Goal: Transaction & Acquisition: Purchase product/service

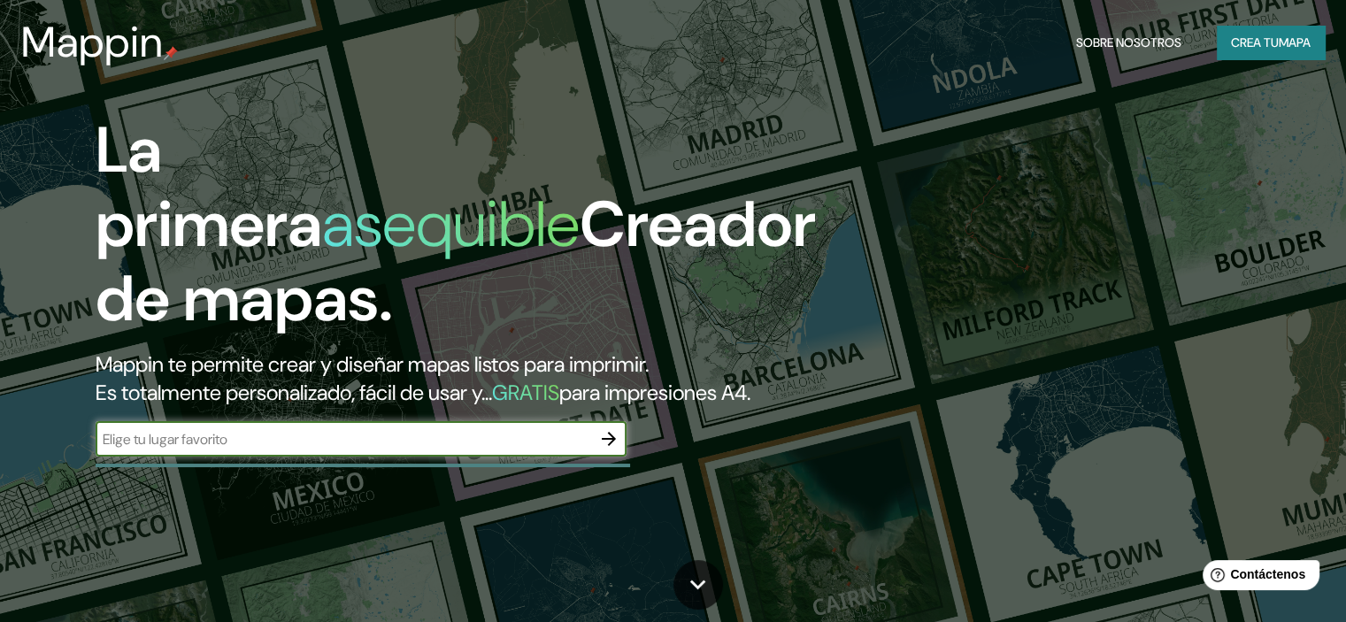
click at [1246, 46] on font "Crea tu" at bounding box center [1255, 43] width 48 height 16
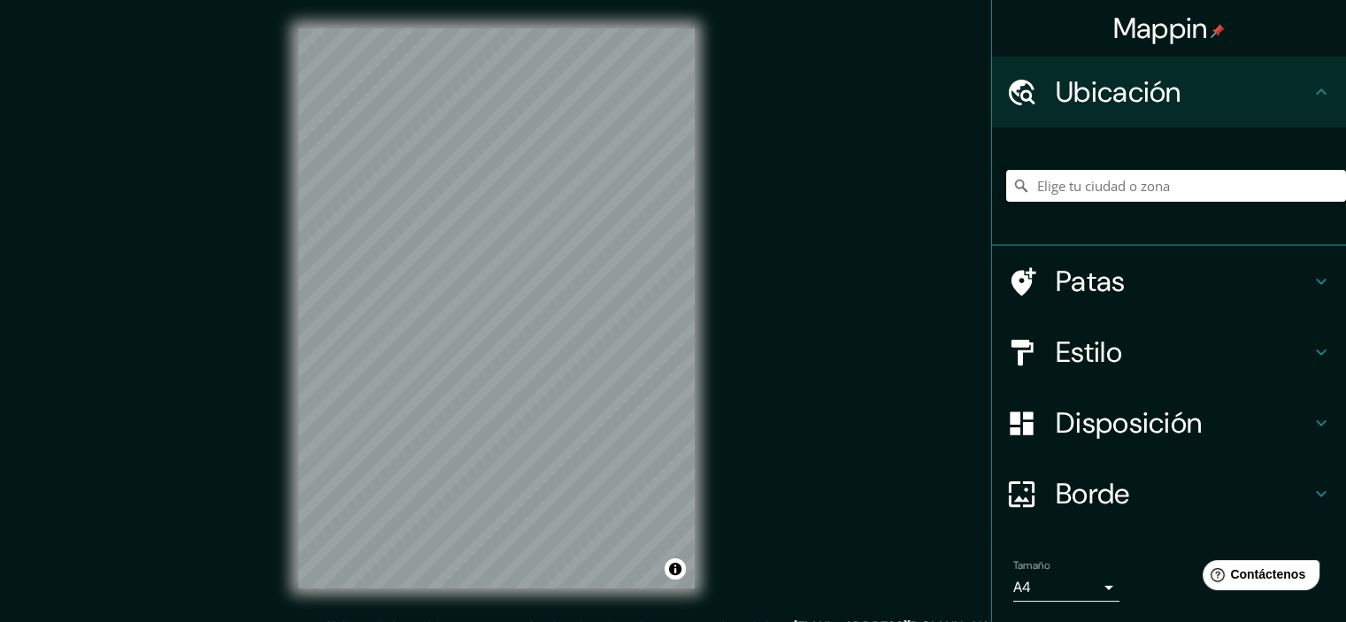
click at [696, 281] on div "© Mapbox © OpenStreetMap Improve this map" at bounding box center [496, 308] width 453 height 617
click at [1083, 103] on font "Ubicación" at bounding box center [1119, 91] width 126 height 37
click at [1084, 190] on input "Elige tu ciudad o zona" at bounding box center [1176, 186] width 340 height 32
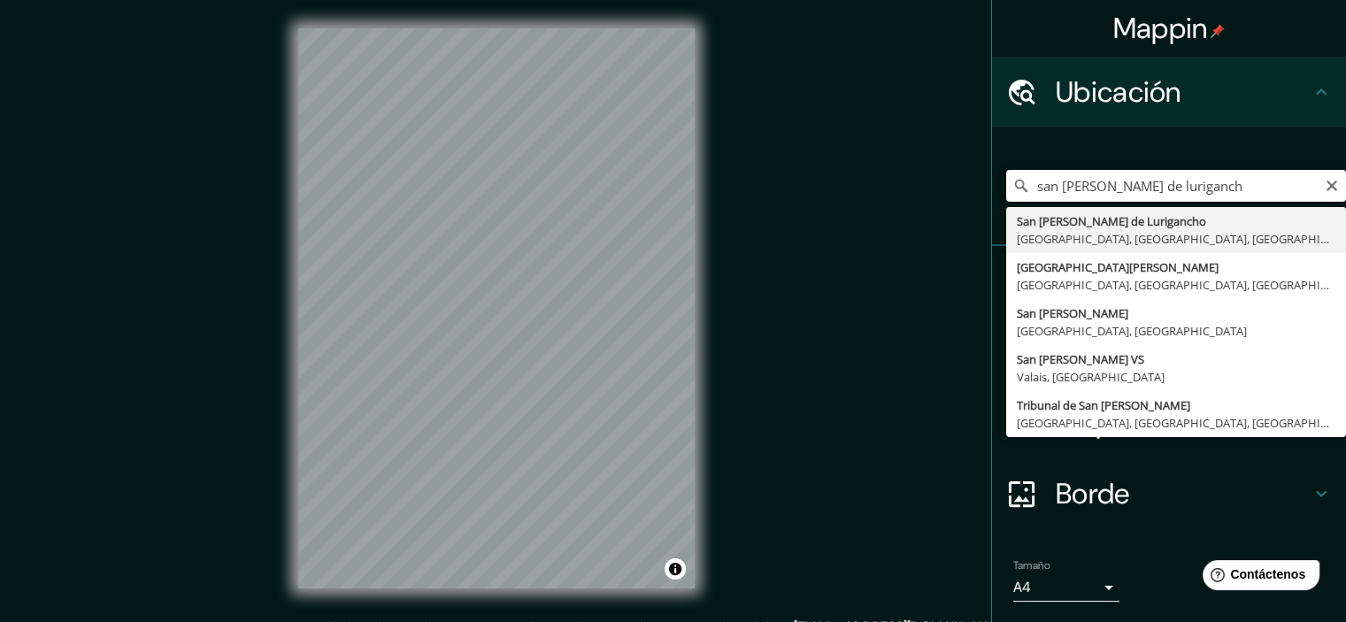
type input "San [PERSON_NAME] De Lurigancho, [GEOGRAPHIC_DATA], [GEOGRAPHIC_DATA], [GEOGRAP…"
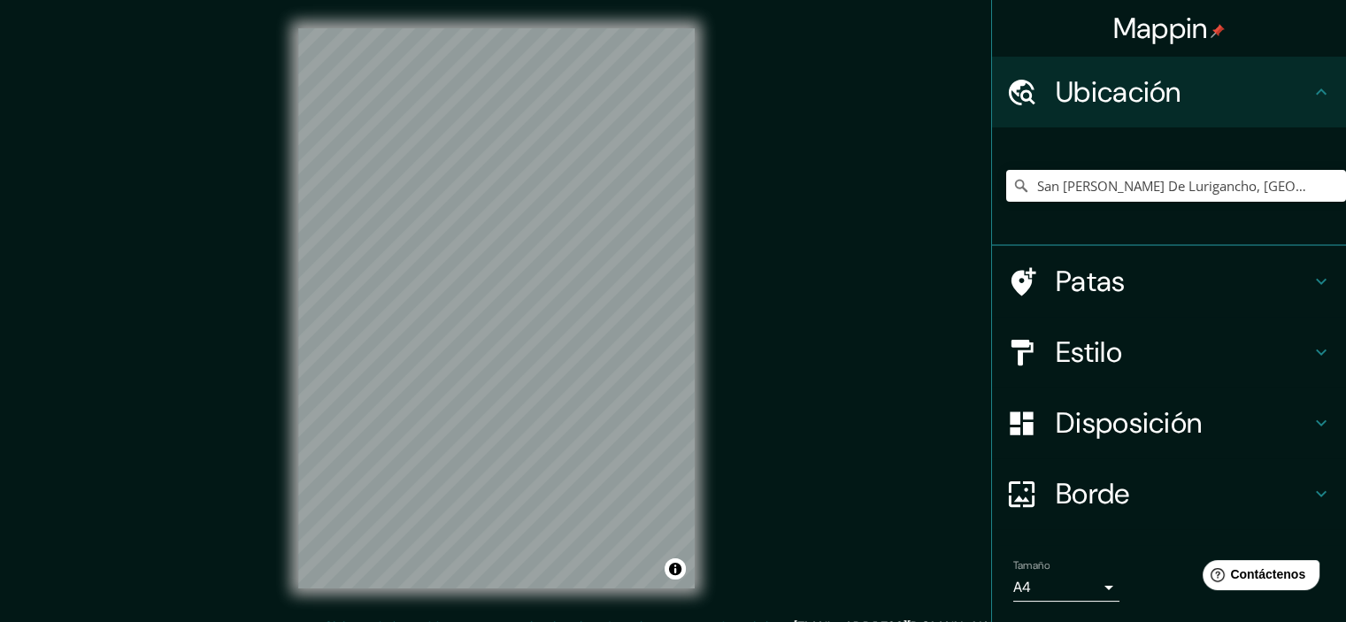
click at [1087, 279] on font "Patas" at bounding box center [1091, 281] width 70 height 37
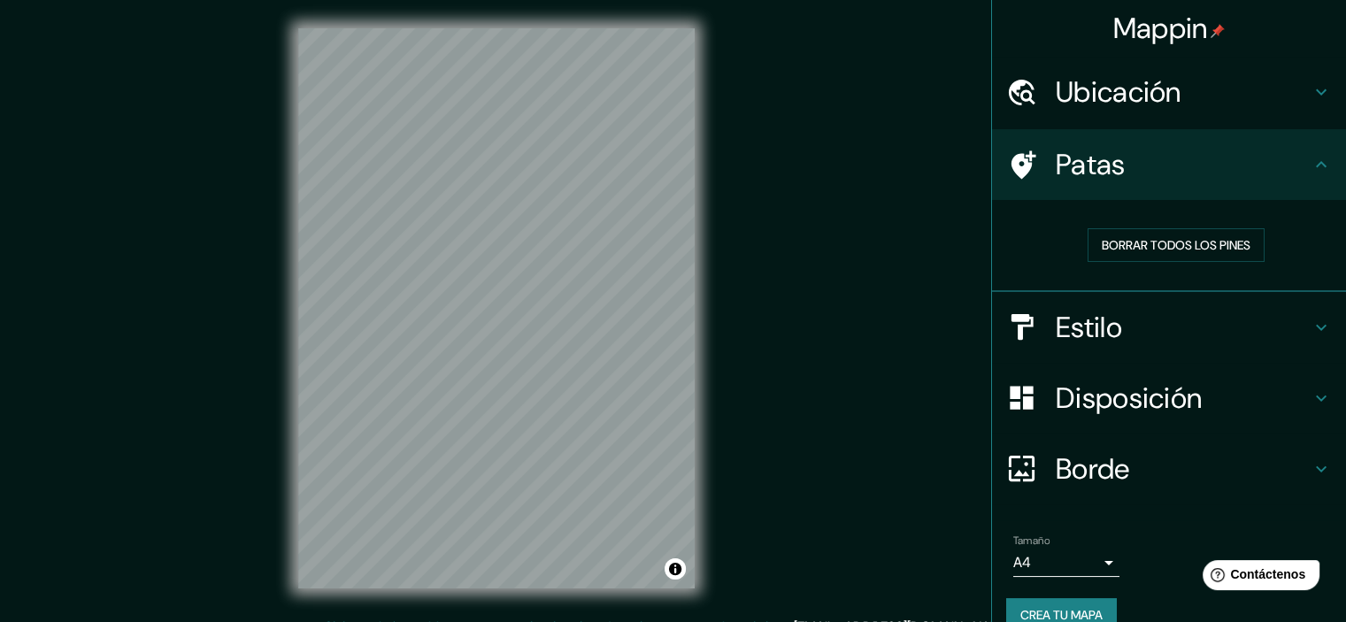
click at [1101, 304] on div "Estilo" at bounding box center [1169, 327] width 354 height 71
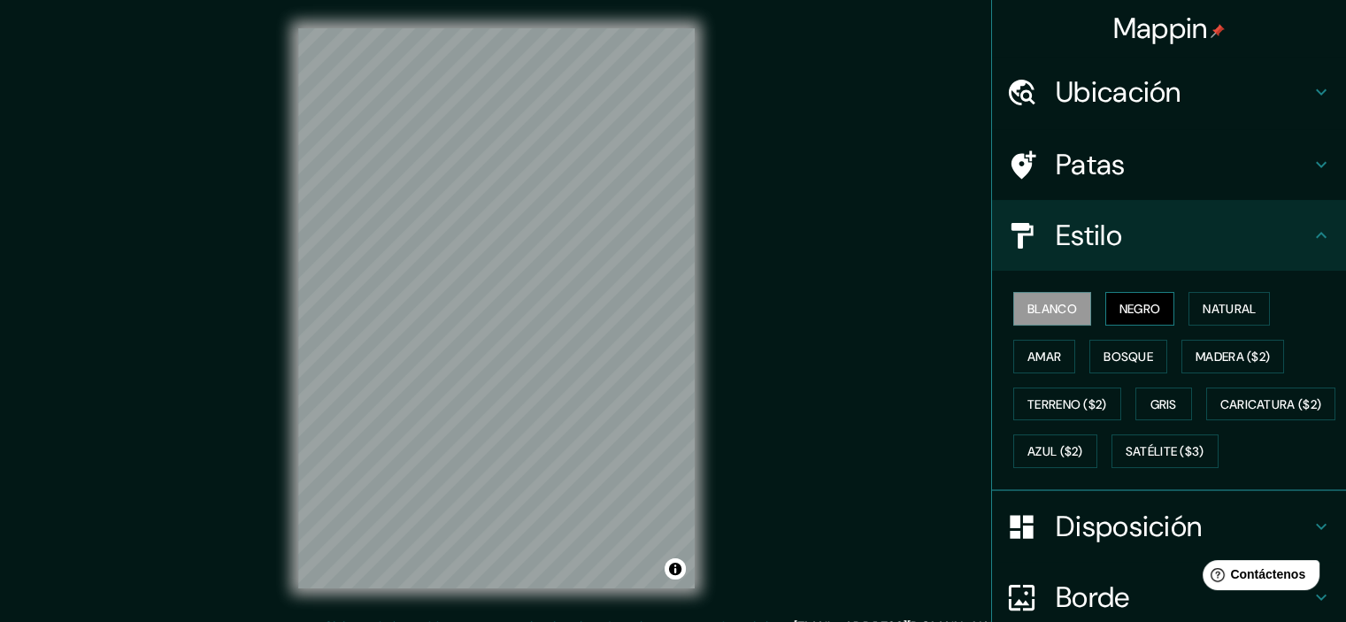
click at [1120, 307] on font "Negro" at bounding box center [1141, 309] width 42 height 16
drag, startPoint x: 615, startPoint y: 11, endPoint x: 791, endPoint y: 311, distance: 347.9
click at [791, 311] on div "Mappin Ubicación [GEOGRAPHIC_DATA][PERSON_NAME], [GEOGRAPHIC_DATA], [GEOGRAPHIC…" at bounding box center [673, 322] width 1346 height 645
click at [1189, 304] on button "Natural" at bounding box center [1229, 309] width 81 height 34
click at [1097, 181] on font "Patas" at bounding box center [1091, 164] width 70 height 37
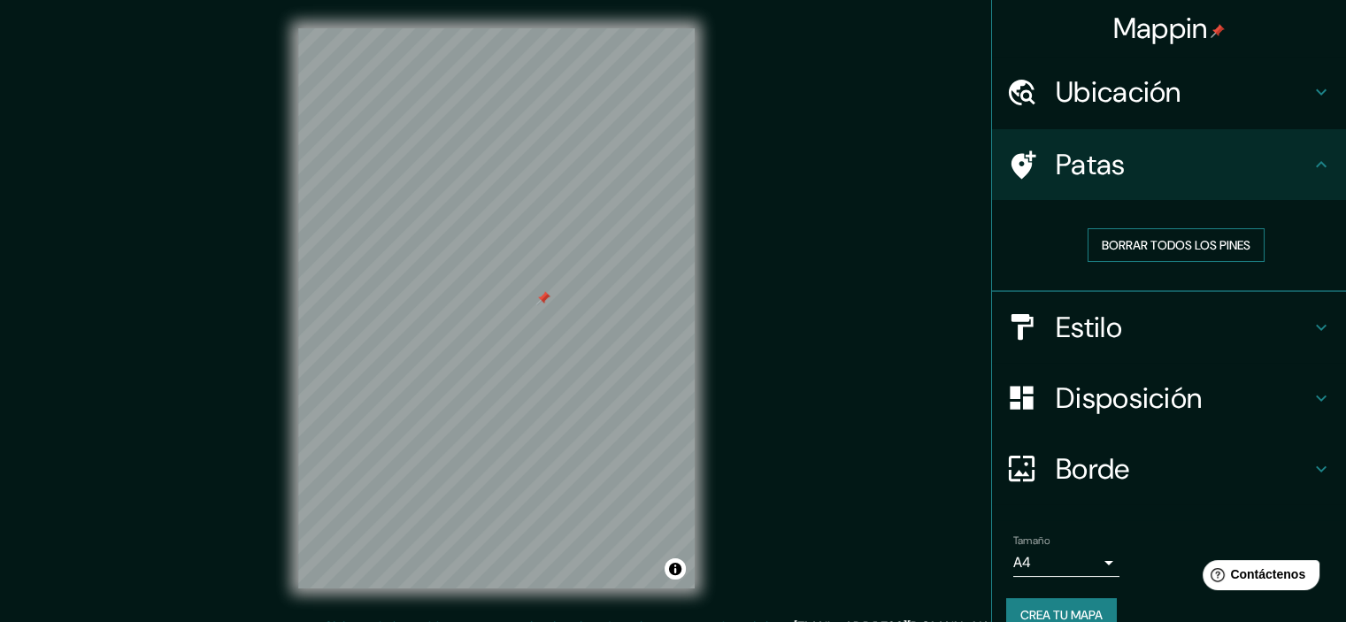
click at [1152, 241] on font "Borrar todos los pines" at bounding box center [1176, 245] width 149 height 16
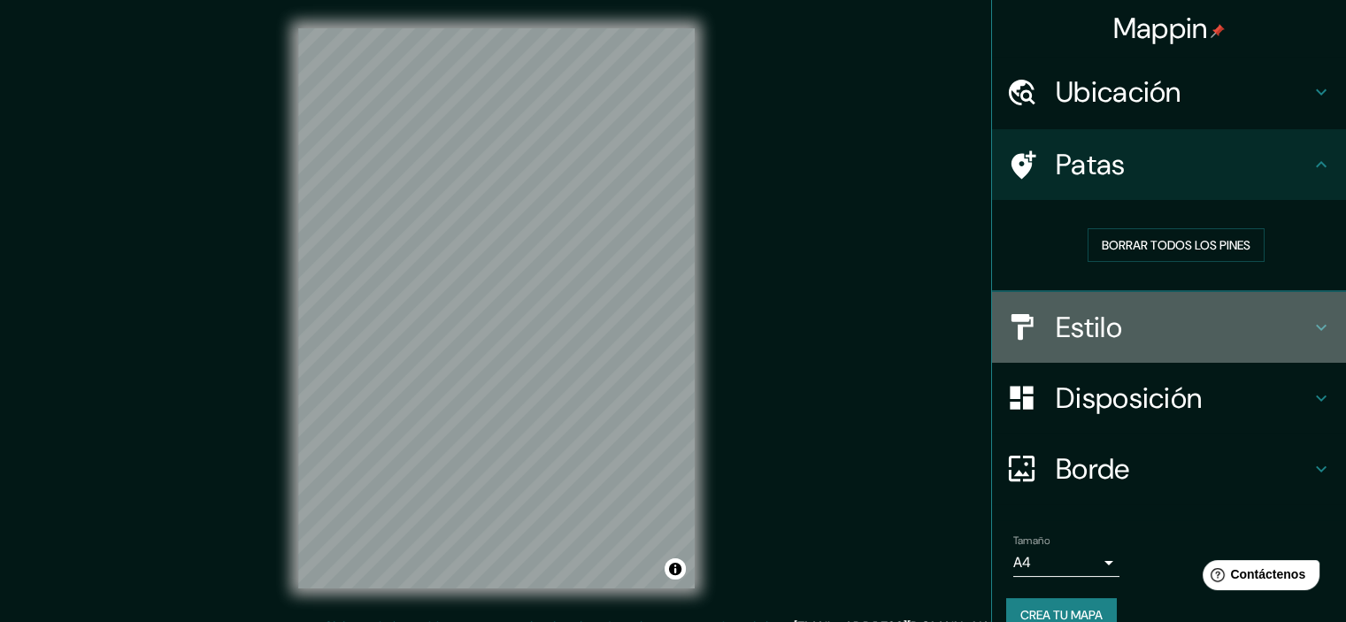
click at [1117, 331] on h4 "Estilo" at bounding box center [1183, 327] width 255 height 35
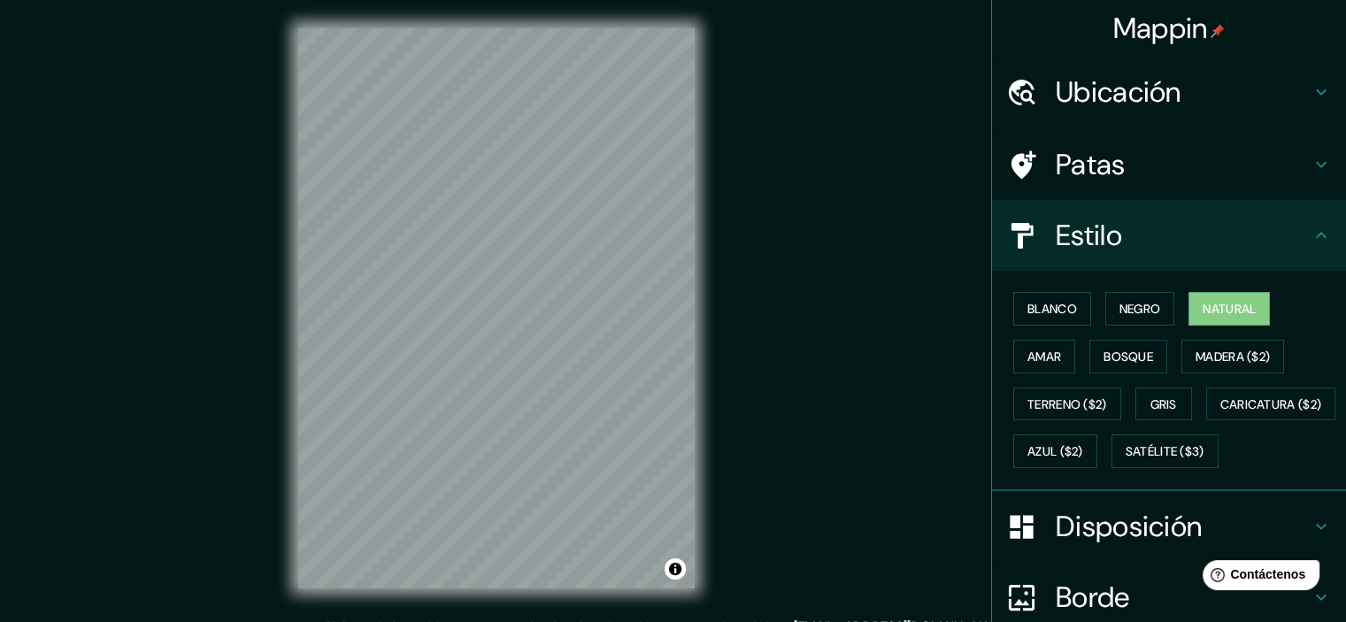
click at [1069, 349] on div "[PERSON_NAME] Negro Natural [PERSON_NAME] [PERSON_NAME] ($2) Terreno ($2) Gris …" at bounding box center [1176, 380] width 340 height 190
click at [1049, 351] on font "Amar" at bounding box center [1045, 357] width 34 height 16
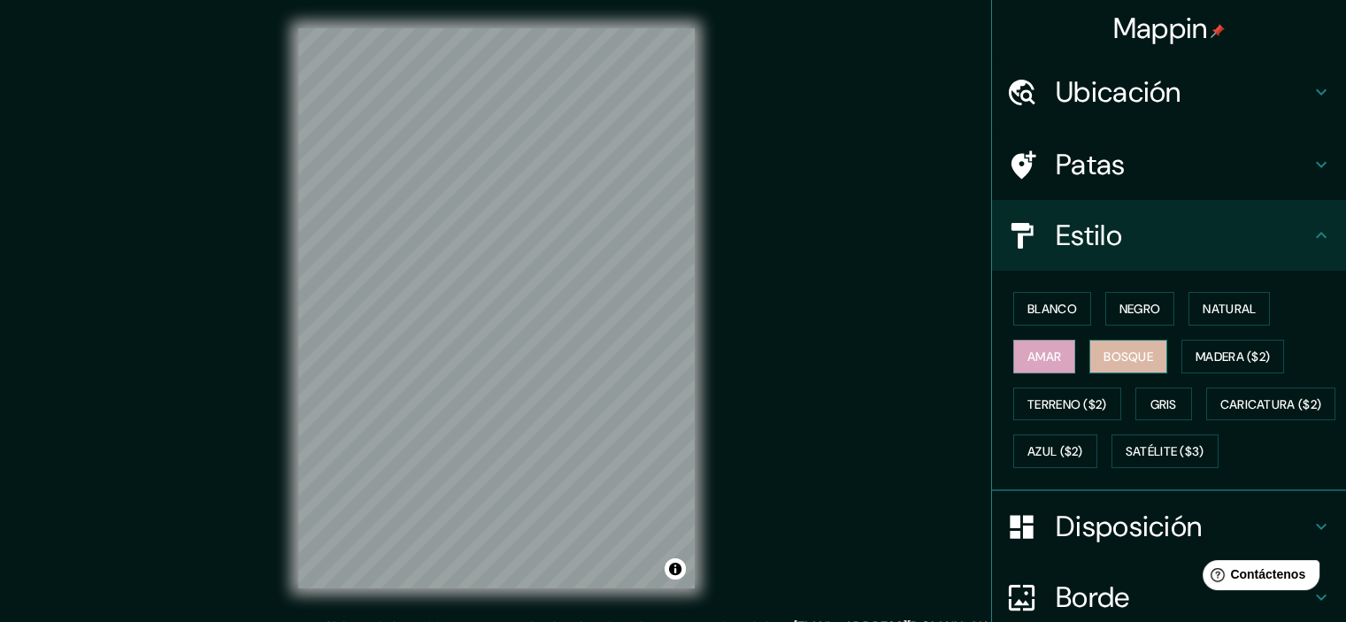
click at [1104, 358] on font "Bosque" at bounding box center [1129, 357] width 50 height 16
click at [1061, 360] on button "Amar" at bounding box center [1044, 357] width 62 height 34
click at [1196, 356] on font "Madera ($2)" at bounding box center [1233, 357] width 74 height 16
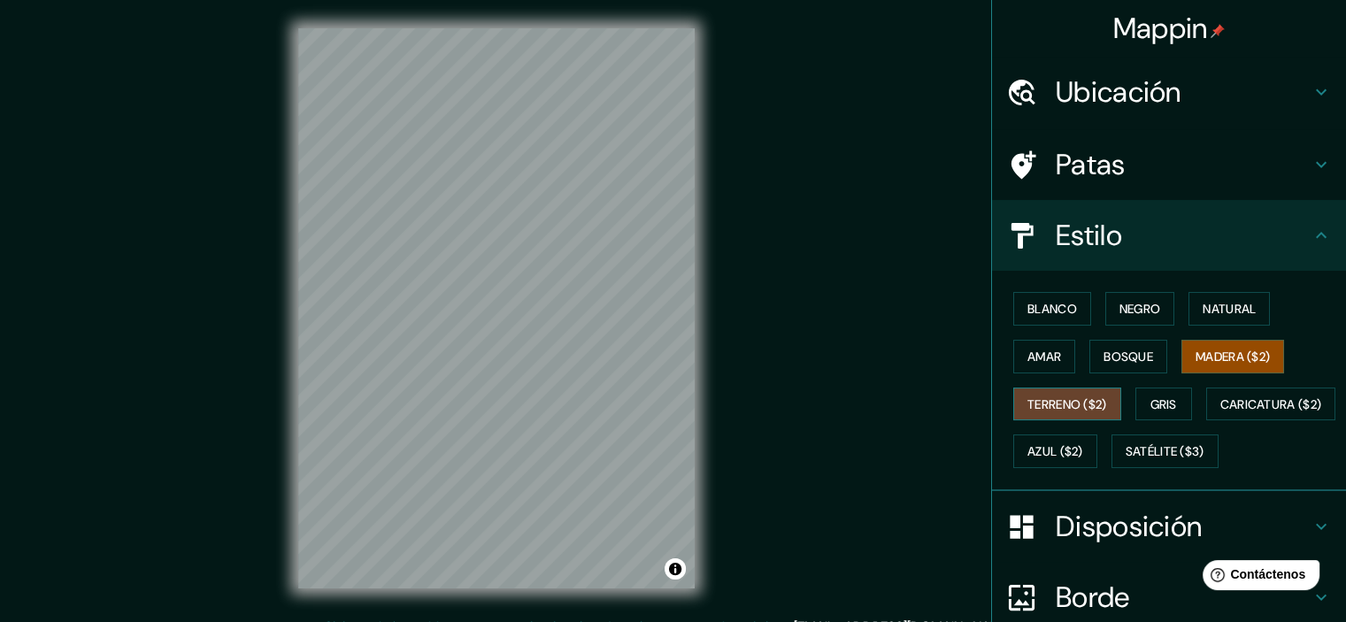
click at [1073, 388] on button "Terreno ($2)" at bounding box center [1067, 405] width 108 height 34
click at [1073, 402] on font "Terreno ($2)" at bounding box center [1068, 405] width 80 height 16
click at [1136, 400] on button "Gris" at bounding box center [1164, 405] width 57 height 34
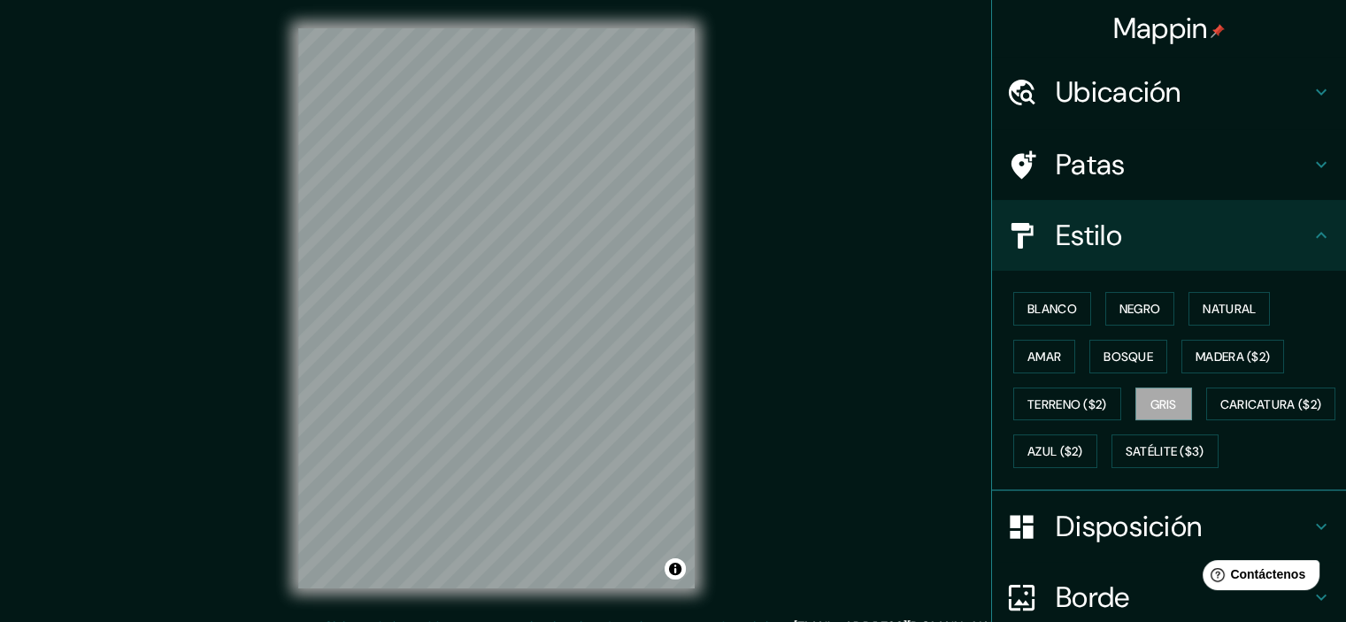
click at [1083, 420] on div "[PERSON_NAME] Negro Natural [PERSON_NAME] [PERSON_NAME] ($2) Terreno ($2) Gris …" at bounding box center [1176, 380] width 340 height 190
click at [1220, 412] on font "Caricatura ($2)" at bounding box center [1271, 405] width 102 height 16
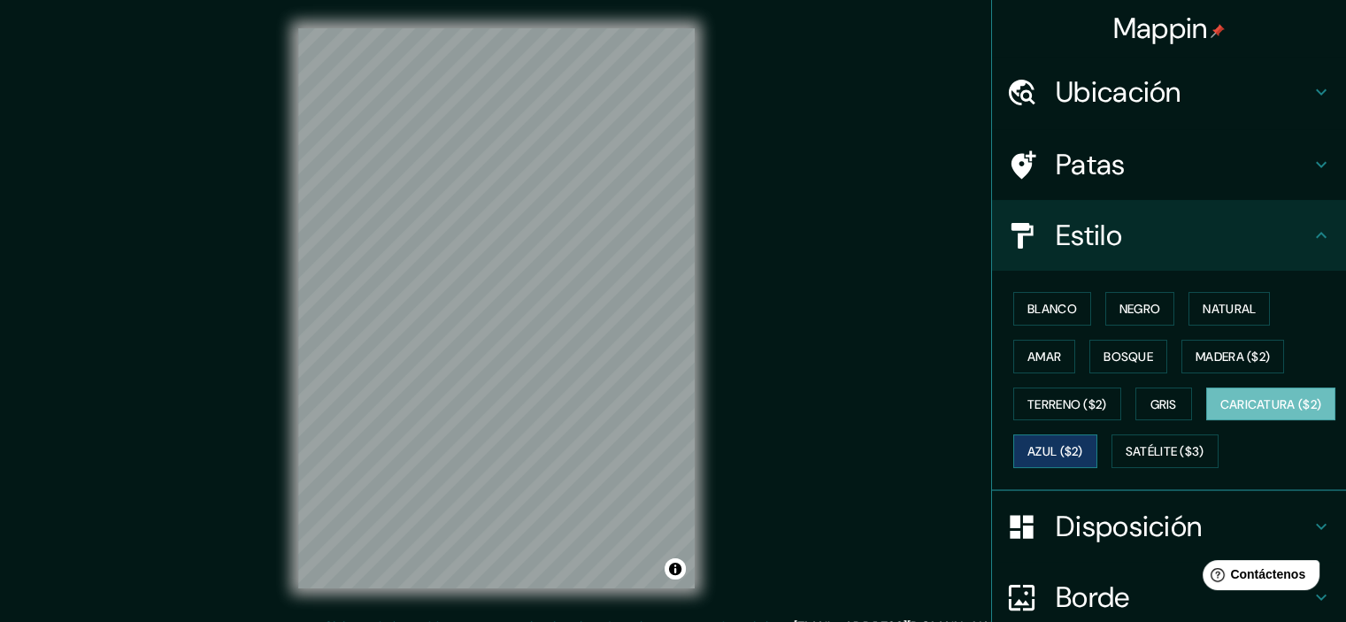
click at [1083, 444] on font "Azul ($2)" at bounding box center [1056, 452] width 56 height 16
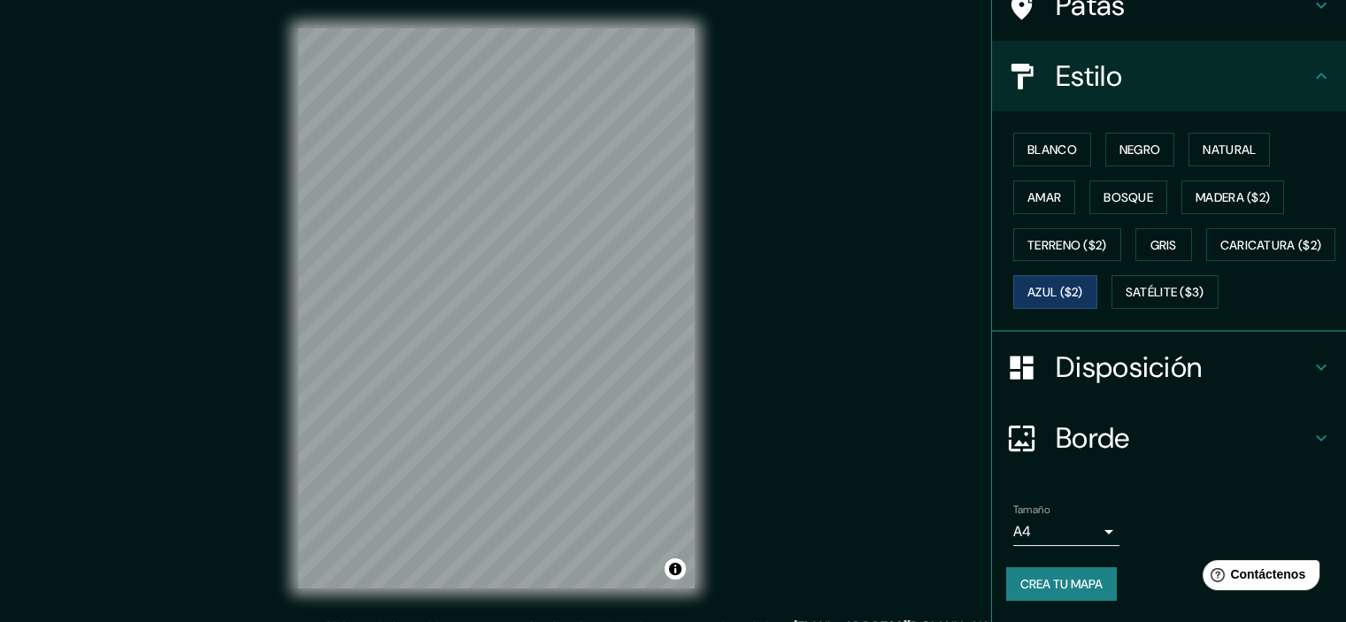
scroll to position [89, 0]
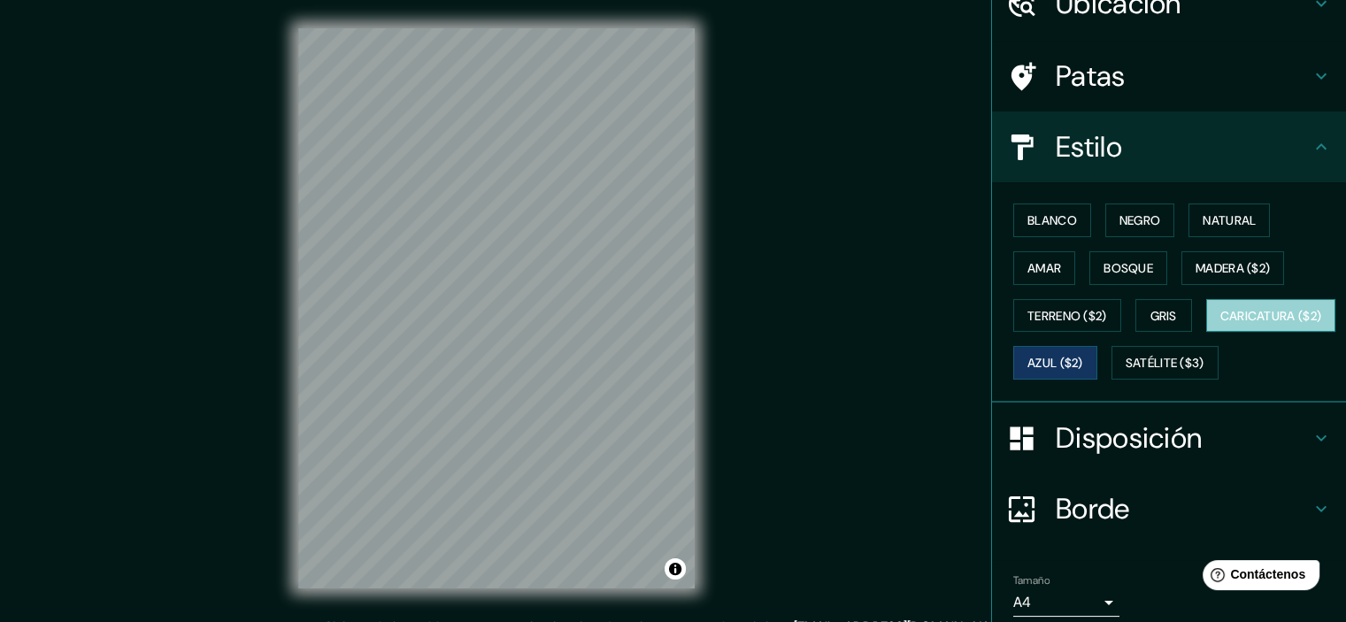
click at [1206, 333] on button "Caricatura ($2)" at bounding box center [1271, 316] width 130 height 34
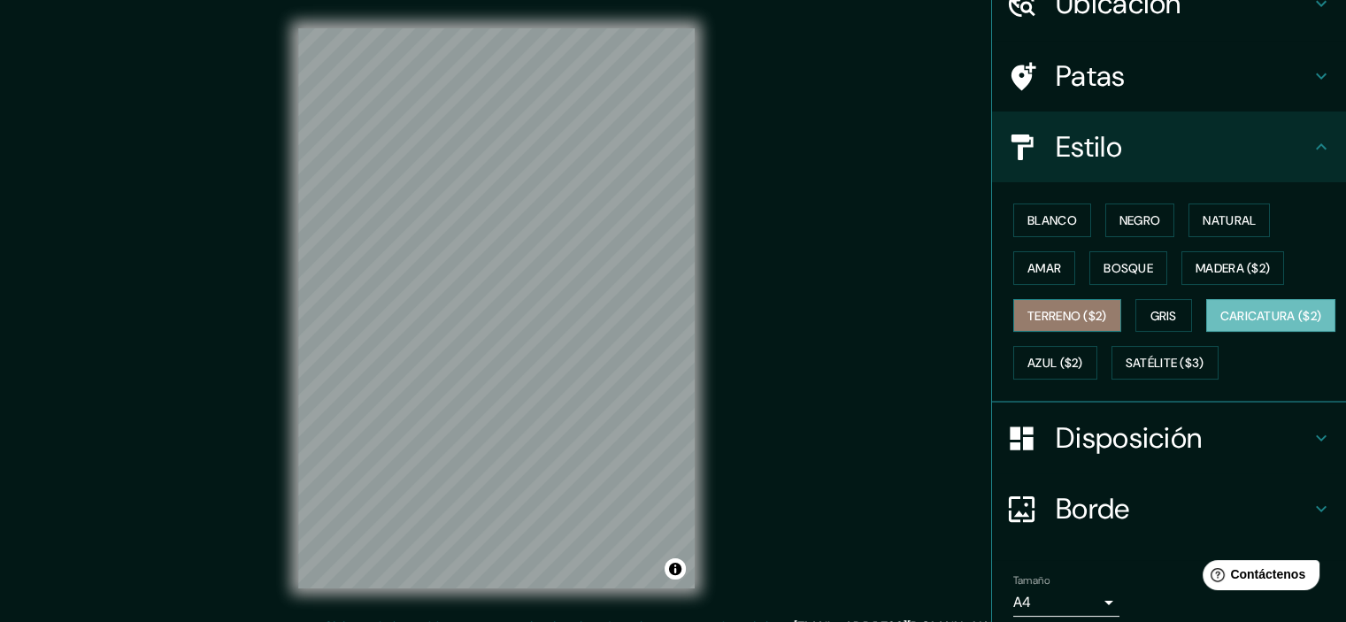
click at [1034, 329] on button "Terreno ($2)" at bounding box center [1067, 316] width 108 height 34
click at [1206, 333] on button "Caricatura ($2)" at bounding box center [1271, 316] width 130 height 34
click at [1083, 357] on font "Azul ($2)" at bounding box center [1056, 364] width 56 height 16
click at [1220, 324] on font "Caricatura ($2)" at bounding box center [1271, 316] width 102 height 16
click at [1083, 364] on font "Azul ($2)" at bounding box center [1056, 364] width 56 height 16
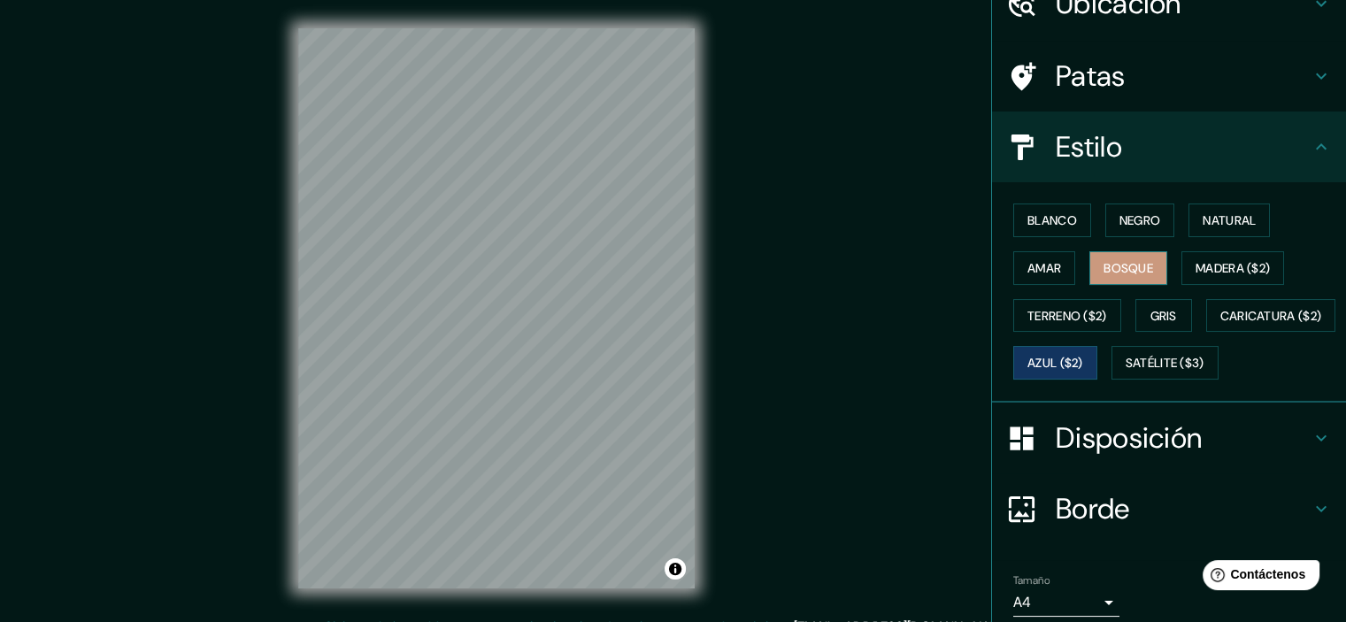
click at [1127, 260] on font "Bosque" at bounding box center [1129, 268] width 50 height 16
click at [1151, 215] on font "Negro" at bounding box center [1141, 220] width 42 height 16
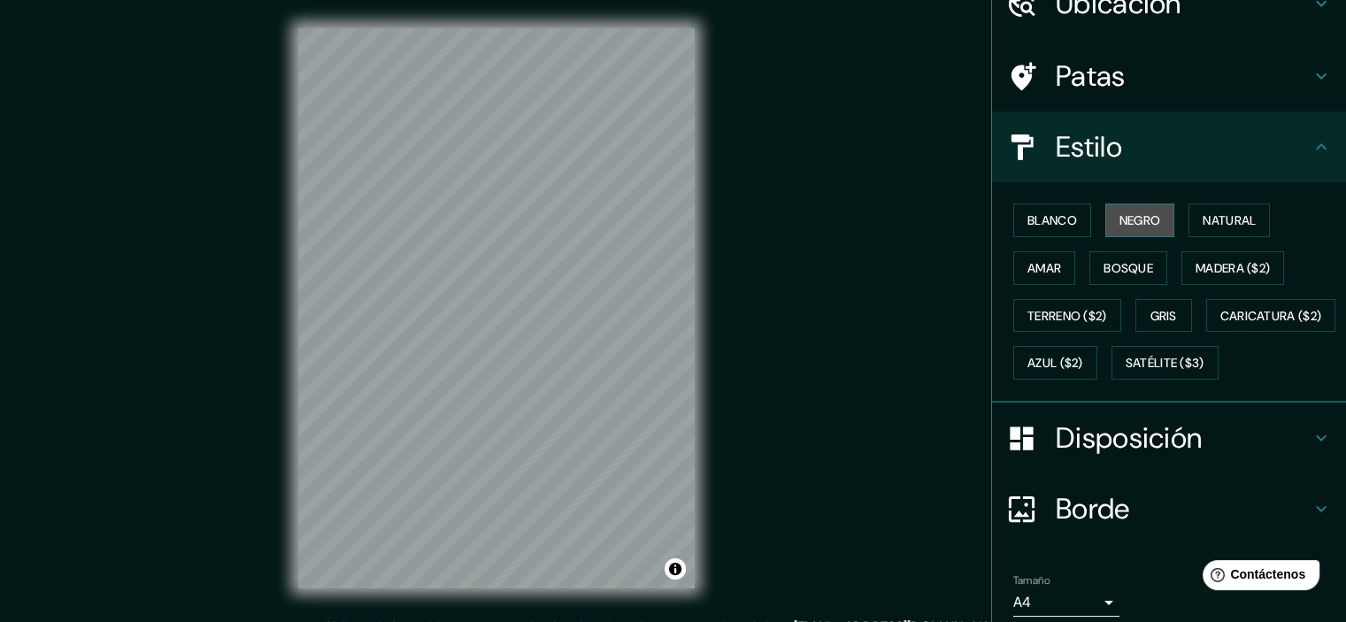
click at [1105, 223] on button "Negro" at bounding box center [1140, 221] width 70 height 34
click at [1080, 226] on div "[PERSON_NAME] Negro Natural [PERSON_NAME] [PERSON_NAME] ($2) Terreno ($2) Gris …" at bounding box center [1176, 291] width 340 height 190
click at [1069, 222] on button "Blanco" at bounding box center [1052, 221] width 78 height 34
click at [1203, 219] on font "Natural" at bounding box center [1229, 220] width 53 height 16
click at [1055, 259] on button "Amar" at bounding box center [1044, 268] width 62 height 34
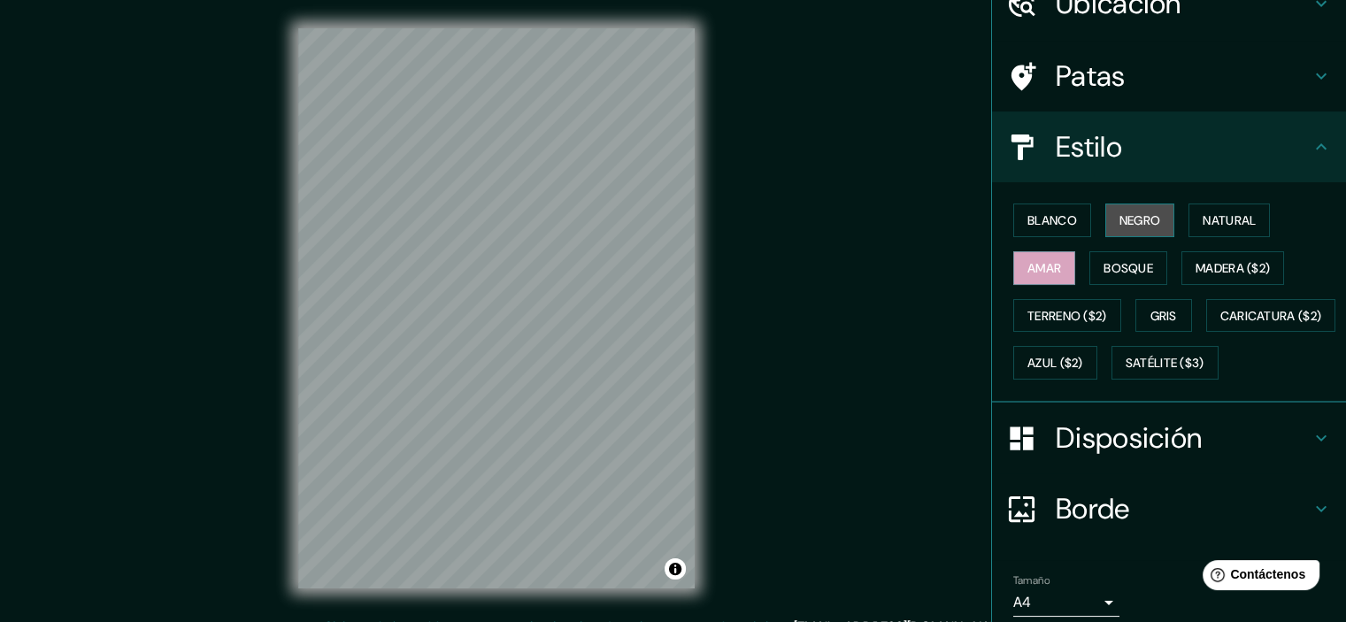
click at [1105, 226] on button "Negro" at bounding box center [1140, 221] width 70 height 34
click at [1189, 223] on button "Natural" at bounding box center [1229, 221] width 81 height 34
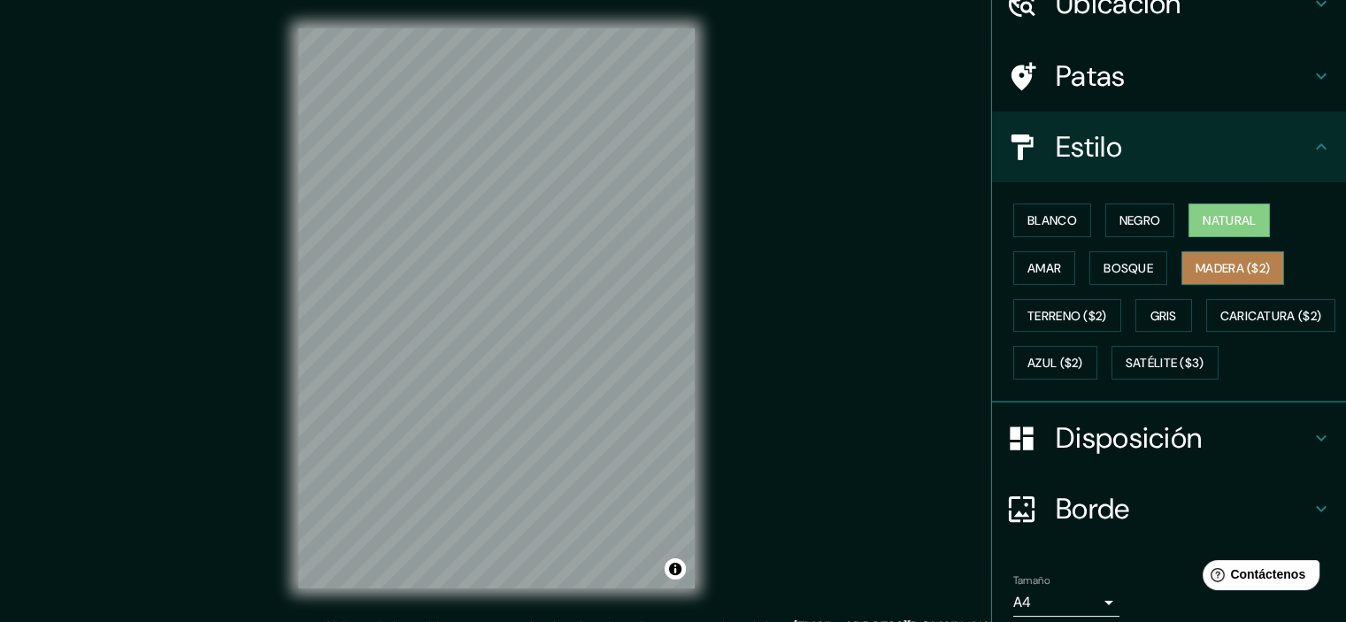
click at [1182, 268] on button "Madera ($2)" at bounding box center [1233, 268] width 103 height 34
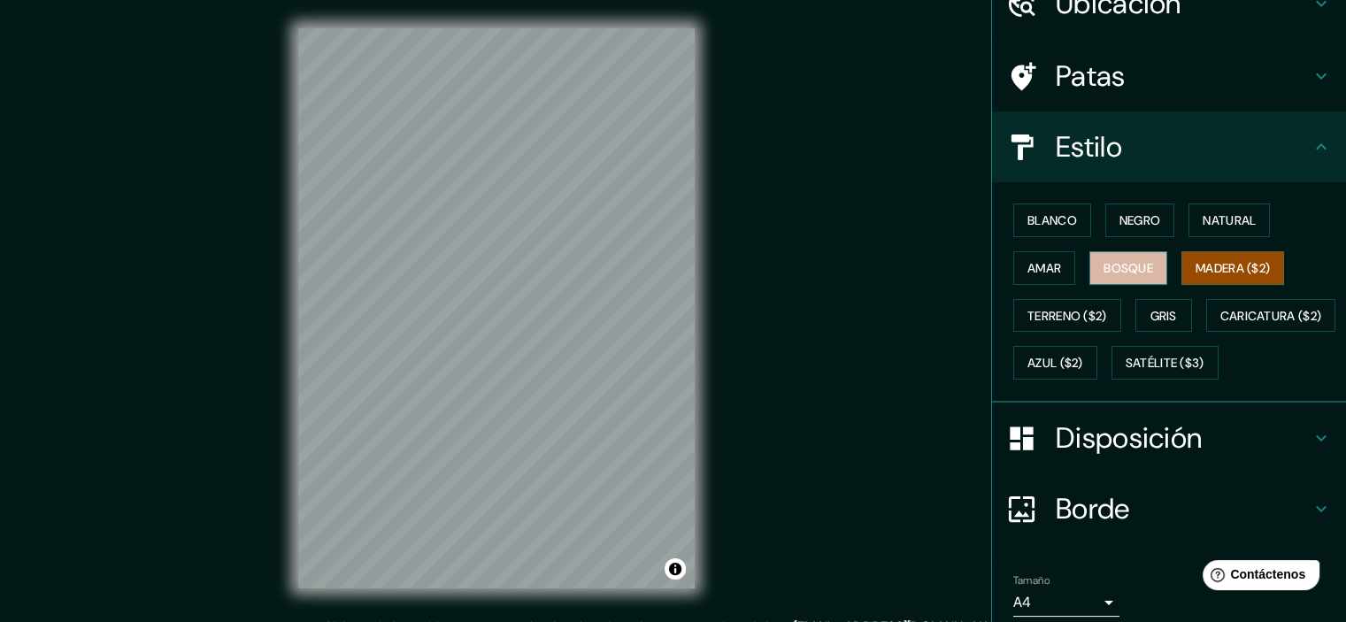
click at [1137, 268] on font "Bosque" at bounding box center [1129, 268] width 50 height 16
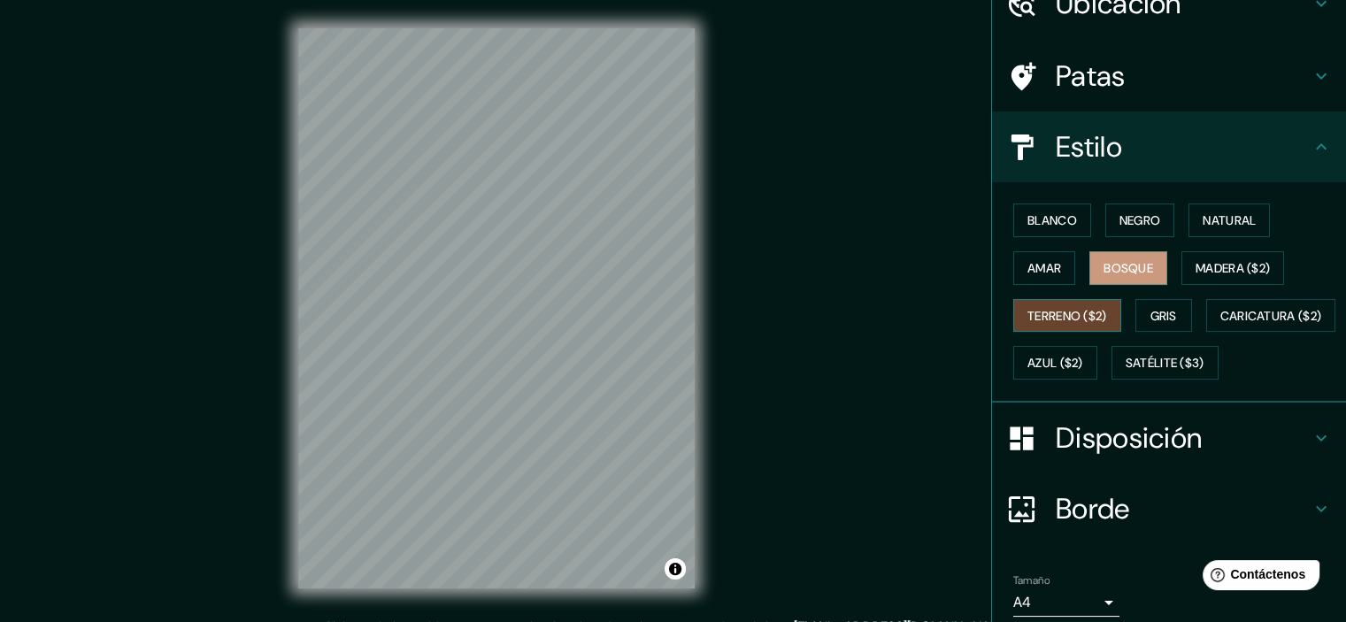
click at [1079, 311] on font "Terreno ($2)" at bounding box center [1068, 316] width 80 height 16
click at [1151, 312] on font "Gris" at bounding box center [1164, 316] width 27 height 16
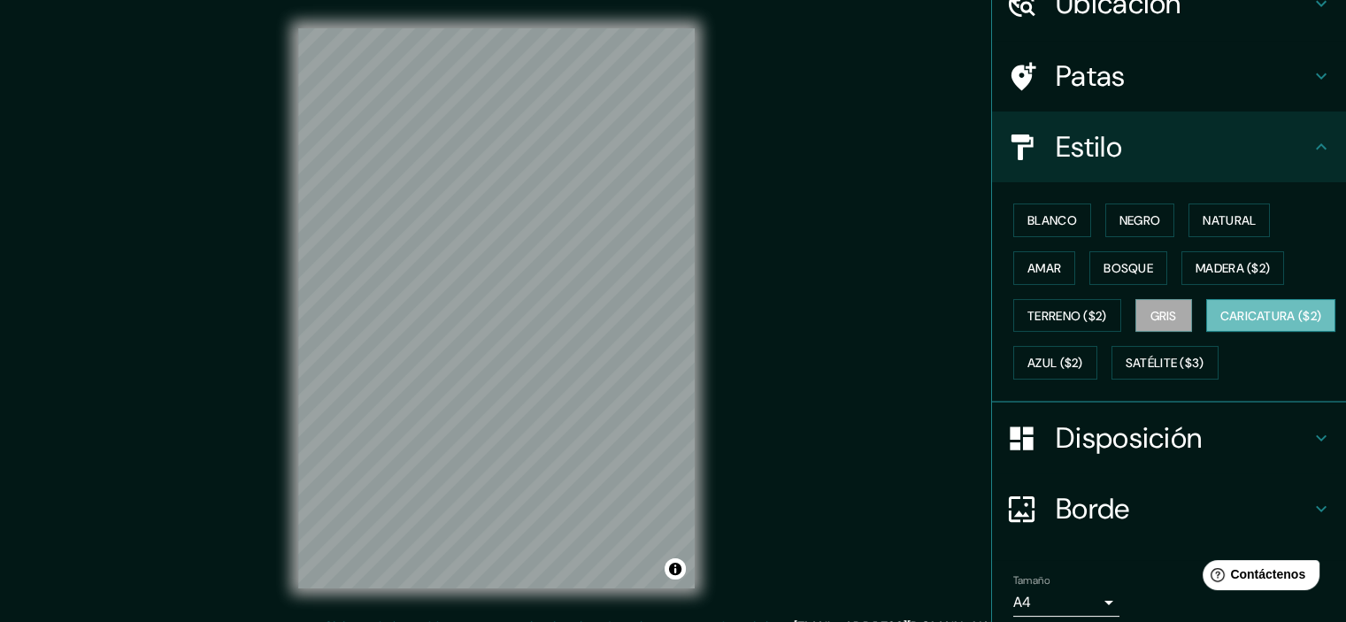
click at [1220, 324] on font "Caricatura ($2)" at bounding box center [1271, 316] width 102 height 16
click at [1074, 311] on font "Terreno ($2)" at bounding box center [1068, 316] width 80 height 16
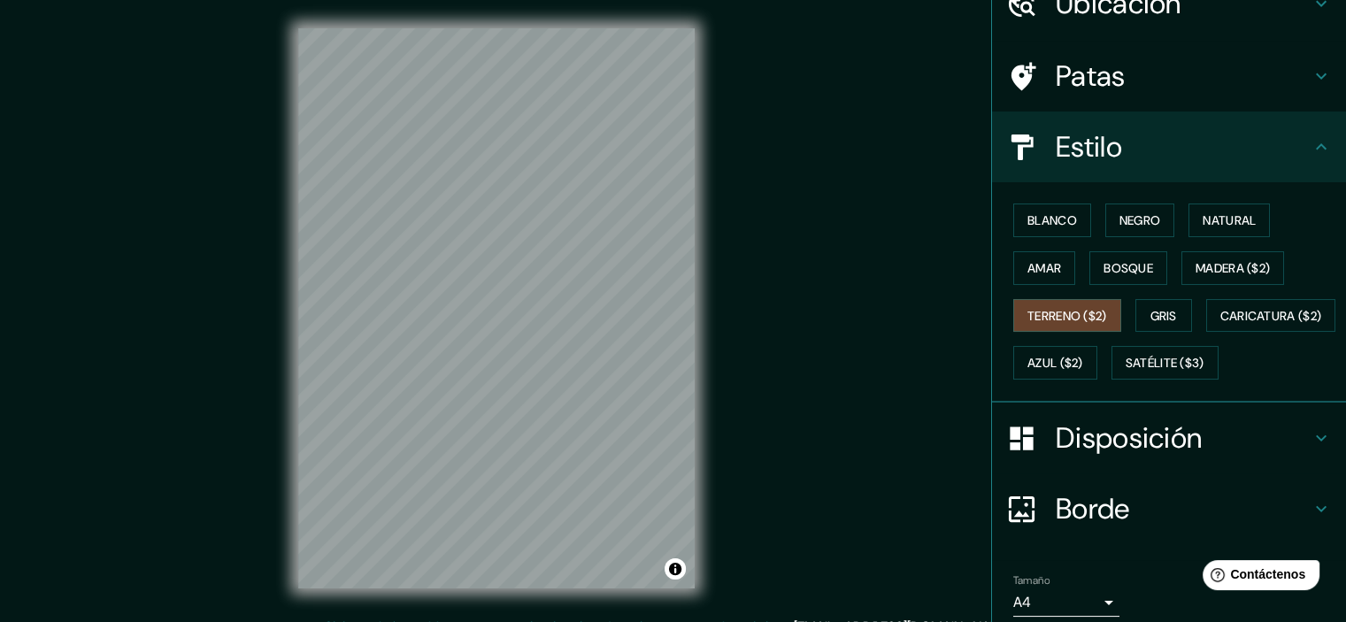
click at [1079, 341] on div "[PERSON_NAME] Negro Natural [PERSON_NAME] [PERSON_NAME] ($2) Terreno ($2) Gris …" at bounding box center [1176, 291] width 340 height 190
click at [1220, 324] on font "Caricatura ($2)" at bounding box center [1271, 316] width 102 height 16
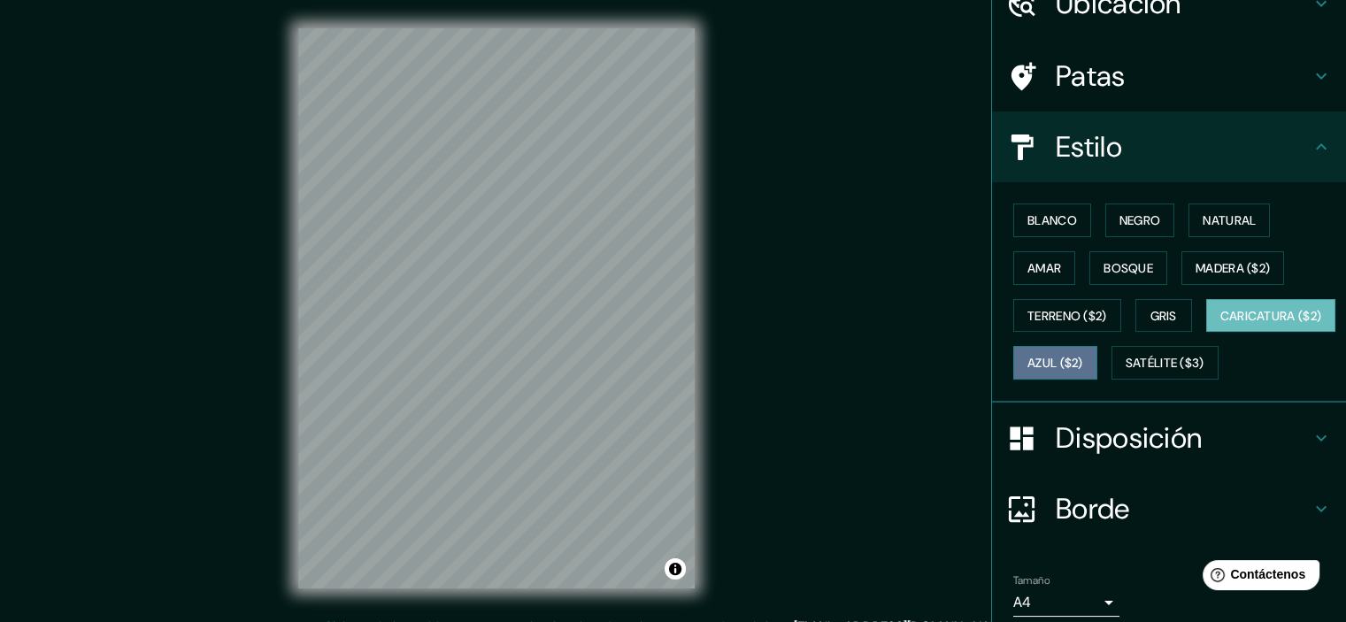
click at [1097, 357] on button "Azul ($2)" at bounding box center [1055, 363] width 84 height 34
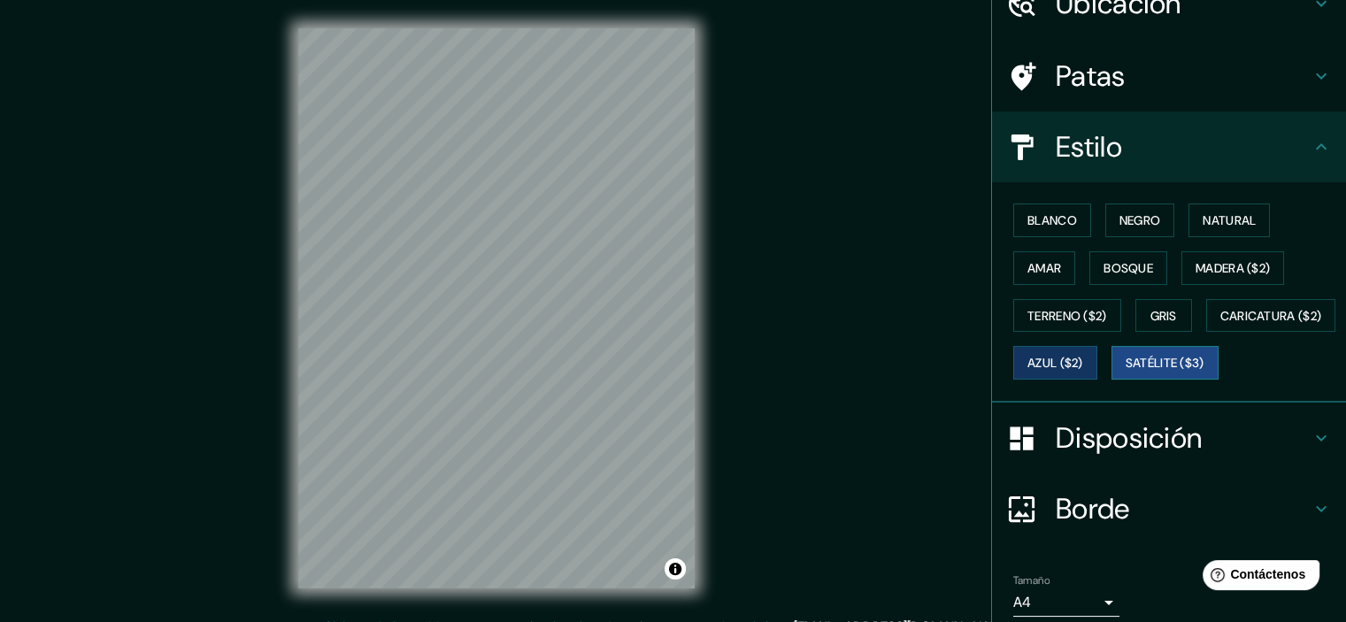
click at [1126, 372] on font "Satélite ($3)" at bounding box center [1165, 364] width 79 height 16
click at [1157, 380] on div "[PERSON_NAME] Negro Natural [PERSON_NAME] [PERSON_NAME] ($2) Terreno ($2) Gris …" at bounding box center [1176, 291] width 340 height 190
click at [1083, 367] on font "Azul ($2)" at bounding box center [1056, 364] width 56 height 16
click at [1091, 222] on div "[PERSON_NAME] Negro Natural [PERSON_NAME] [PERSON_NAME] ($2) Terreno ($2) Gris …" at bounding box center [1176, 291] width 340 height 190
click at [1121, 217] on font "Negro" at bounding box center [1141, 220] width 42 height 16
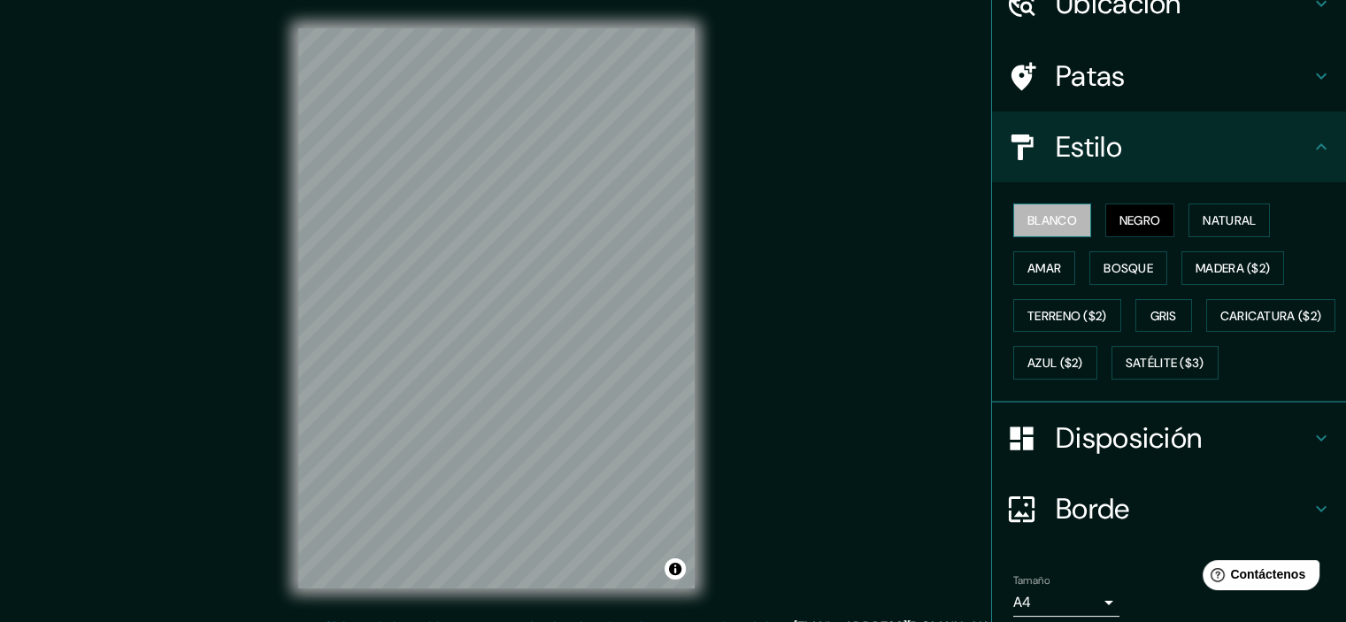
click at [1076, 215] on button "Blanco" at bounding box center [1052, 221] width 78 height 34
click at [1159, 197] on div "[PERSON_NAME] Negro Natural [PERSON_NAME] [PERSON_NAME] ($2) Terreno ($2) Gris …" at bounding box center [1176, 291] width 340 height 190
click at [1175, 213] on div "[PERSON_NAME] Negro Natural [PERSON_NAME] [PERSON_NAME] ($2) Terreno ($2) Gris …" at bounding box center [1176, 291] width 340 height 190
click at [1190, 216] on button "Natural" at bounding box center [1229, 221] width 81 height 34
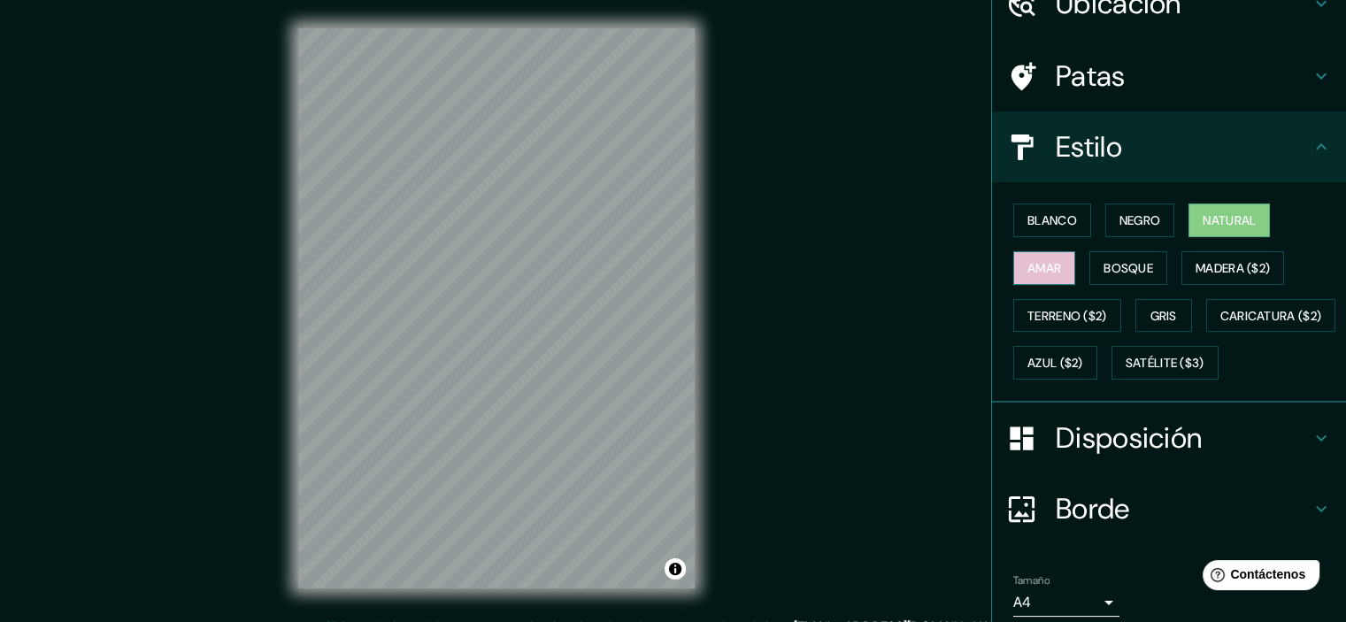
click at [1037, 262] on font "Amar" at bounding box center [1045, 268] width 34 height 16
click at [1137, 263] on font "Bosque" at bounding box center [1129, 268] width 50 height 16
click at [1052, 268] on button "Amar" at bounding box center [1044, 268] width 62 height 34
